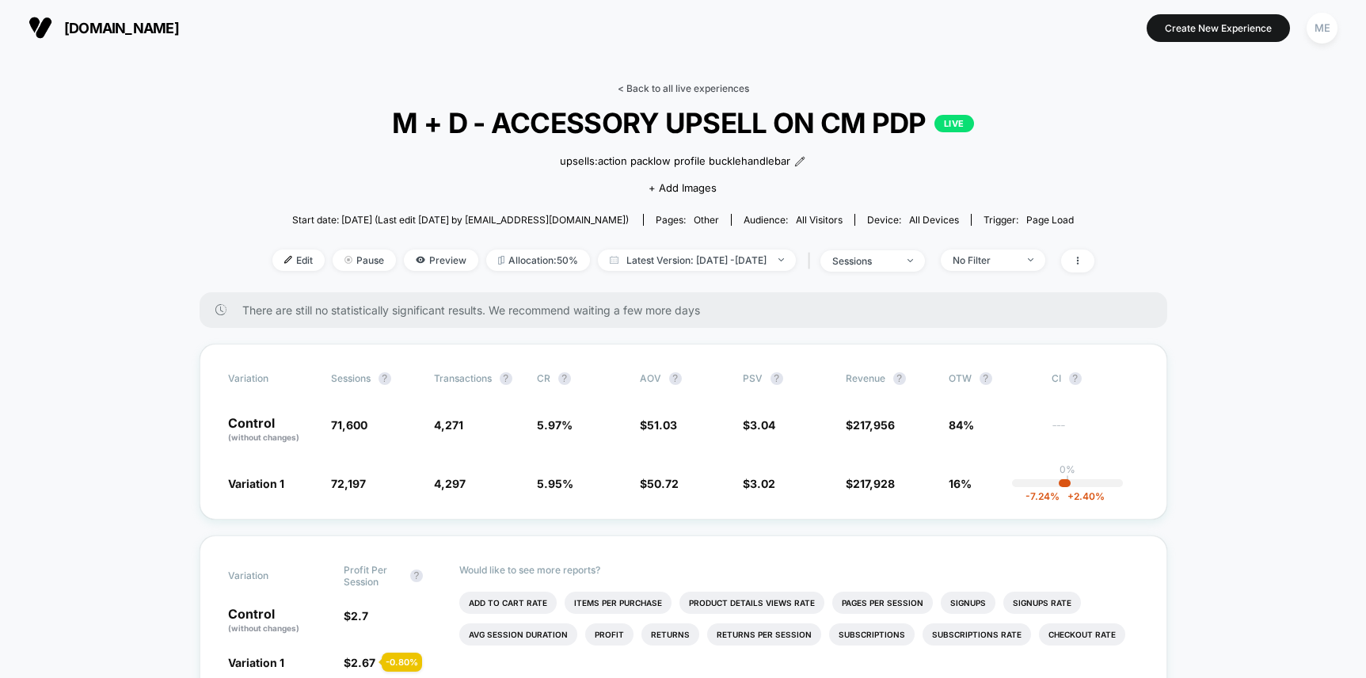
click at [683, 89] on link "< Back to all live experiences" at bounding box center [683, 88] width 131 height 12
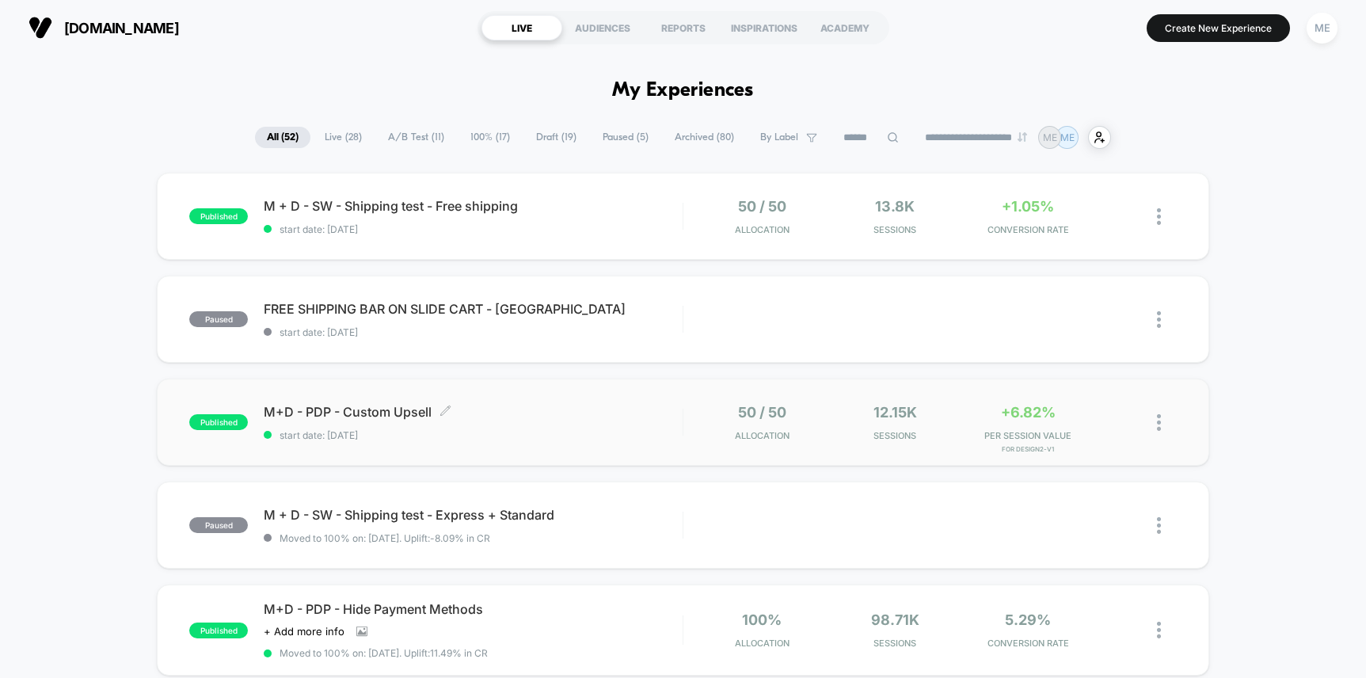
click at [606, 405] on span "M+D - PDP - Custom Upsell Click to edit experience details" at bounding box center [473, 412] width 418 height 16
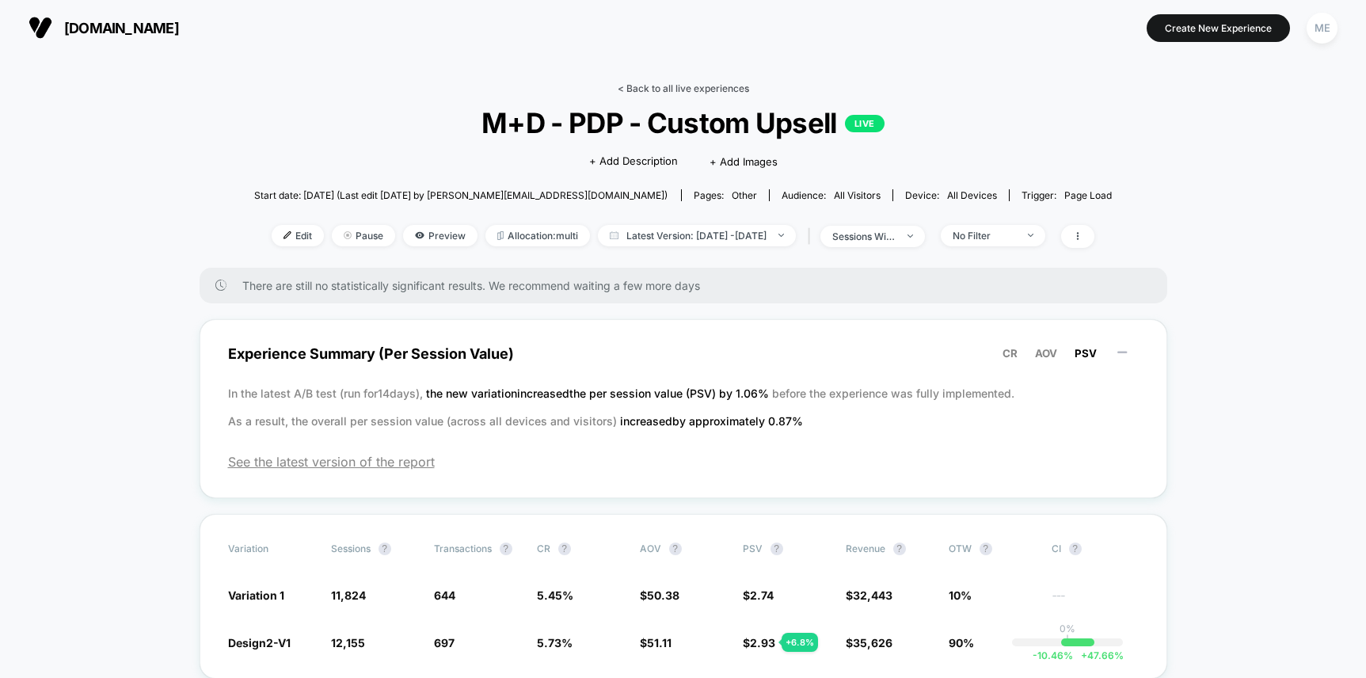
click at [671, 87] on link "< Back to all live experiences" at bounding box center [683, 88] width 131 height 12
